Goal: Task Accomplishment & Management: Use online tool/utility

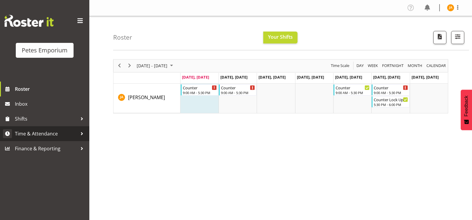
click at [66, 135] on span "Time & Attendance" at bounding box center [46, 133] width 63 height 9
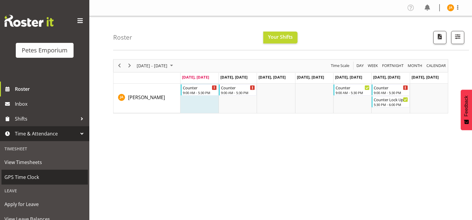
click at [50, 177] on span "GPS Time Clock" at bounding box center [44, 177] width 80 height 9
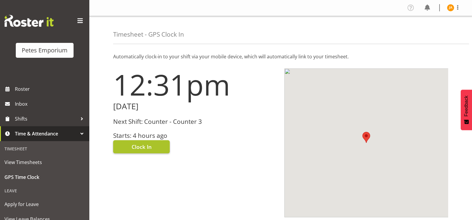
click at [164, 146] on button "Clock In" at bounding box center [141, 146] width 57 height 13
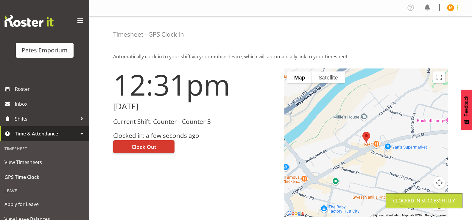
click at [458, 9] on span at bounding box center [457, 7] width 7 height 7
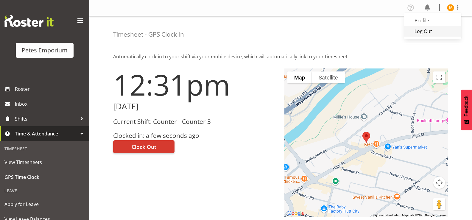
click at [431, 34] on link "Log Out" at bounding box center [432, 31] width 57 height 11
